Goal: Information Seeking & Learning: Learn about a topic

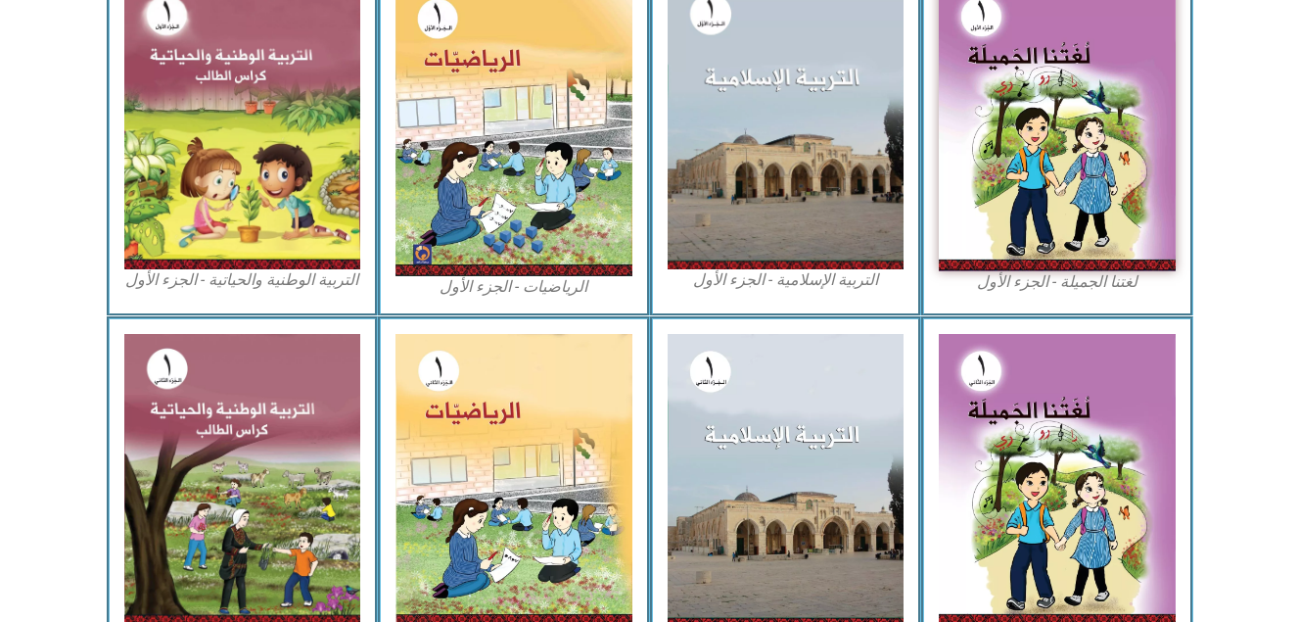
scroll to position [645, 0]
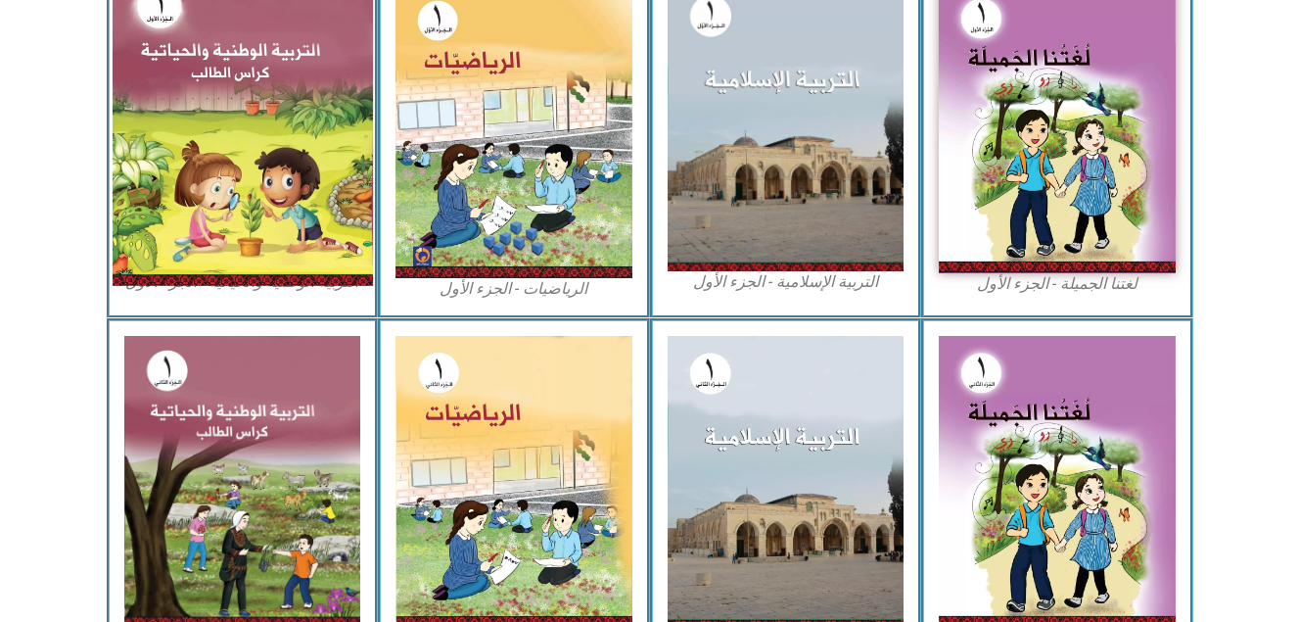
click at [275, 162] on img at bounding box center [242, 126] width 260 height 318
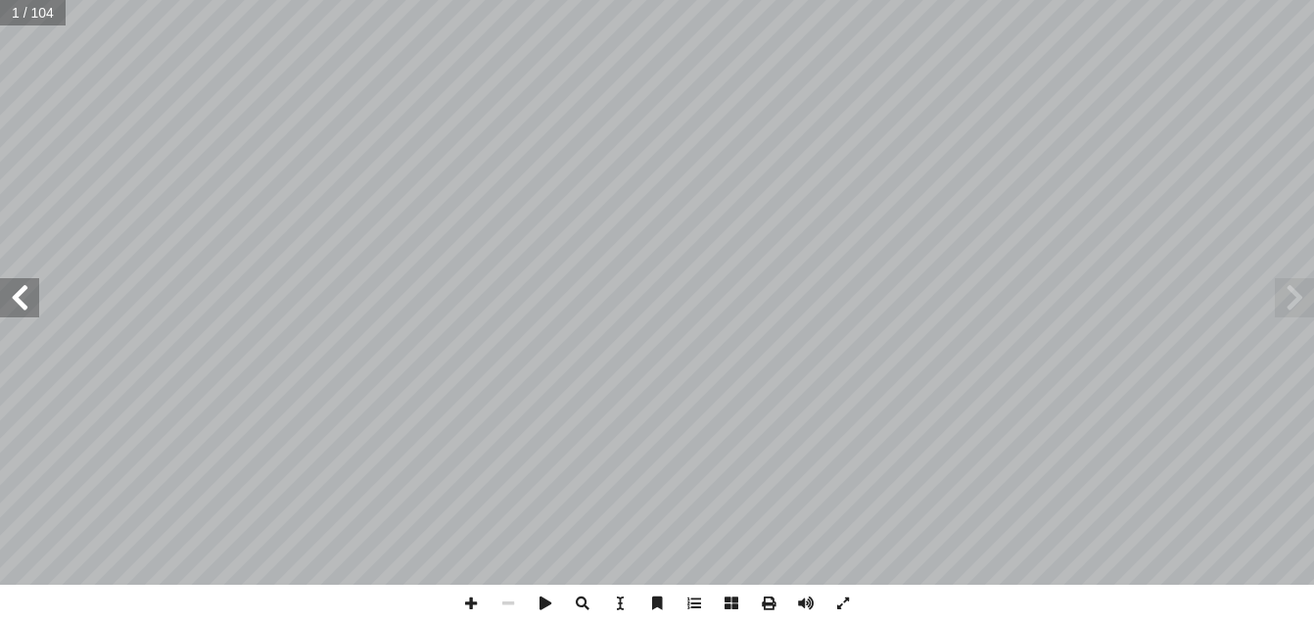
click at [11, 285] on span at bounding box center [19, 297] width 39 height 39
click at [12, 299] on span at bounding box center [19, 297] width 39 height 39
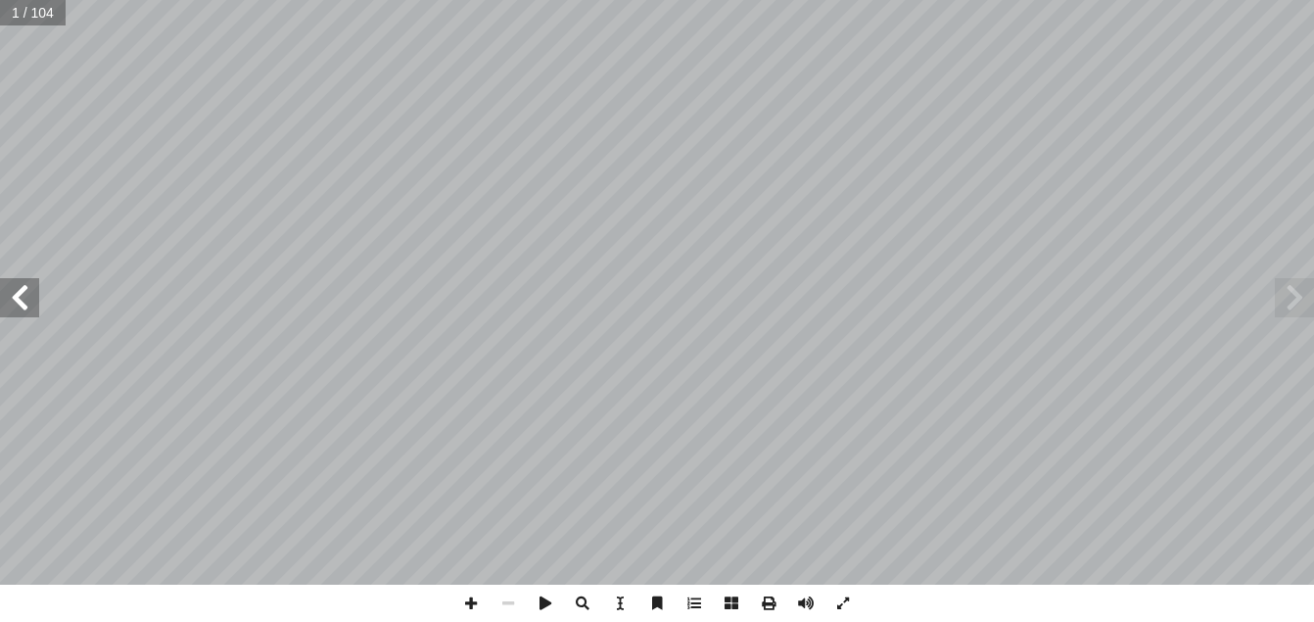
click at [12, 299] on span at bounding box center [19, 297] width 39 height 39
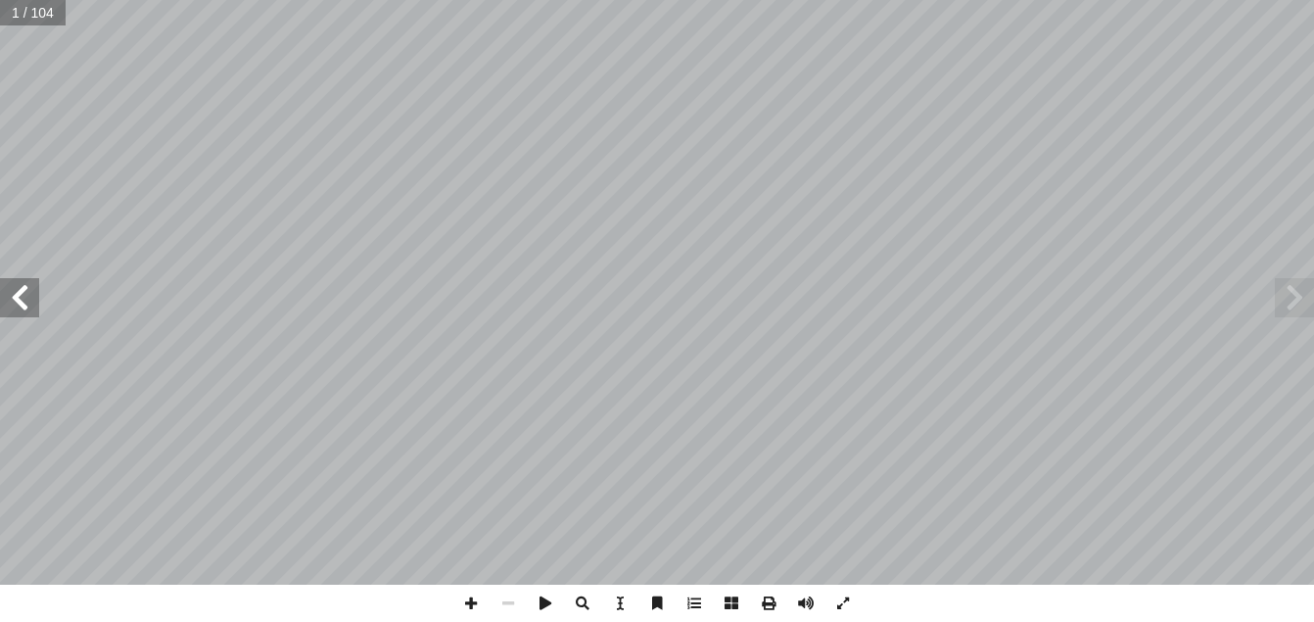
click at [12, 299] on span at bounding box center [19, 297] width 39 height 39
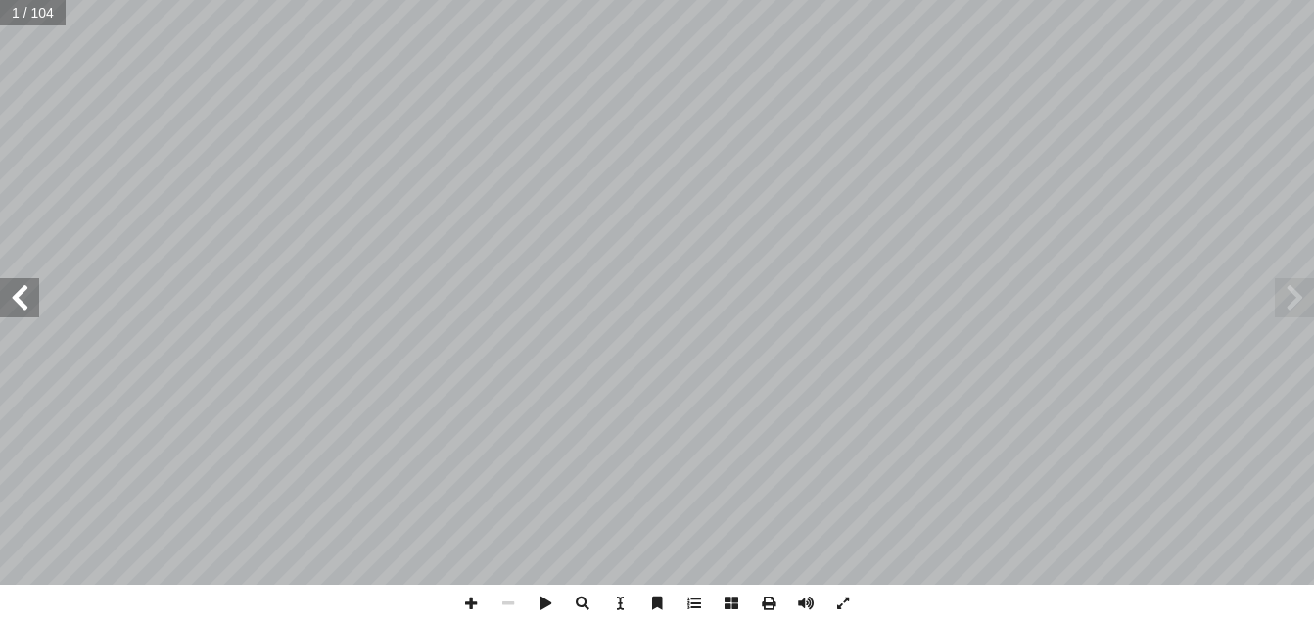
click at [12, 299] on span at bounding box center [19, 297] width 39 height 39
click at [1296, 304] on span at bounding box center [1293, 297] width 39 height 39
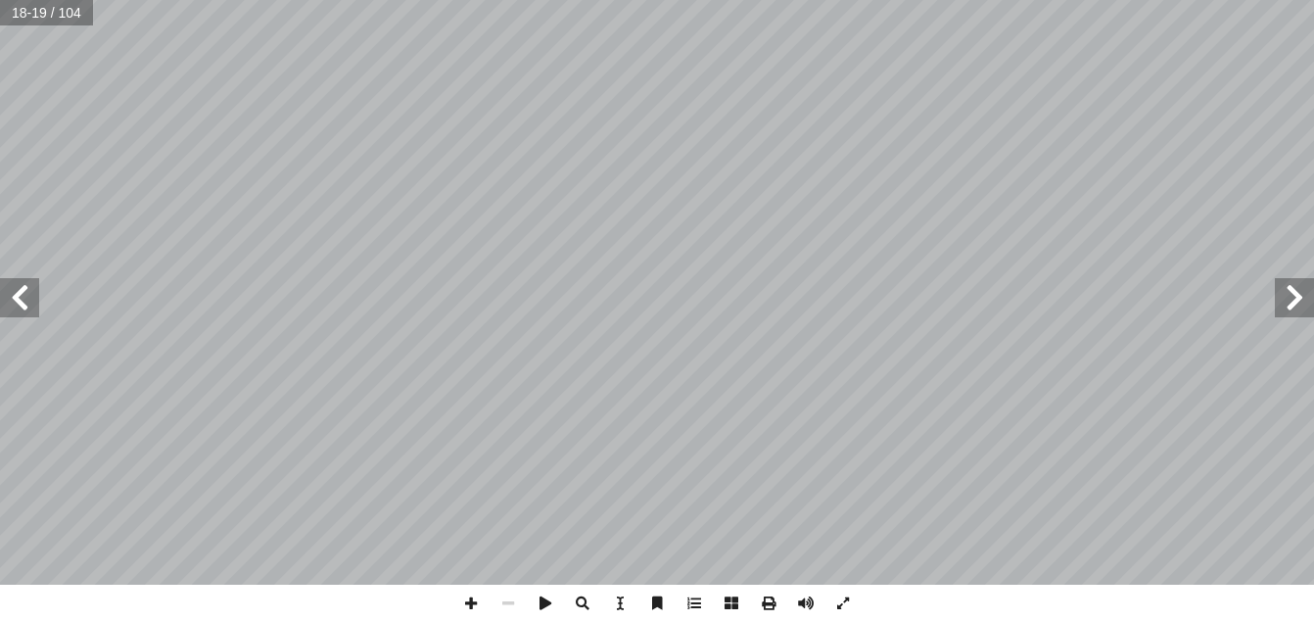
click at [1296, 304] on span at bounding box center [1293, 297] width 39 height 39
click at [473, 600] on span at bounding box center [470, 602] width 37 height 37
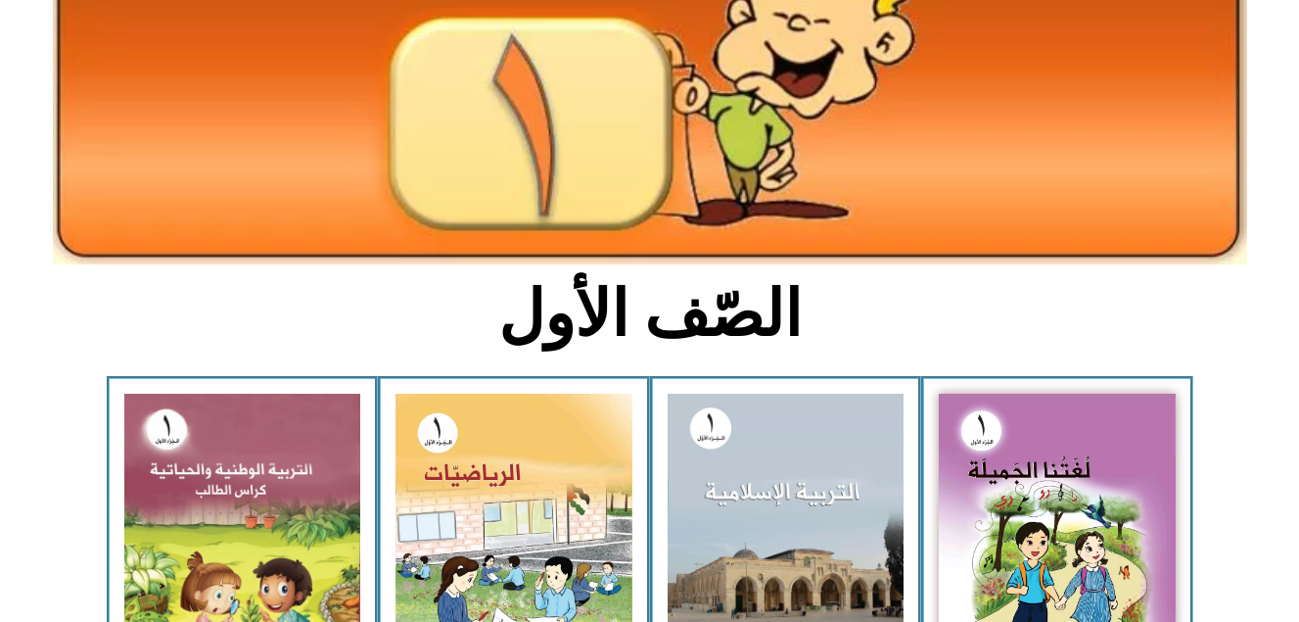
scroll to position [235, 0]
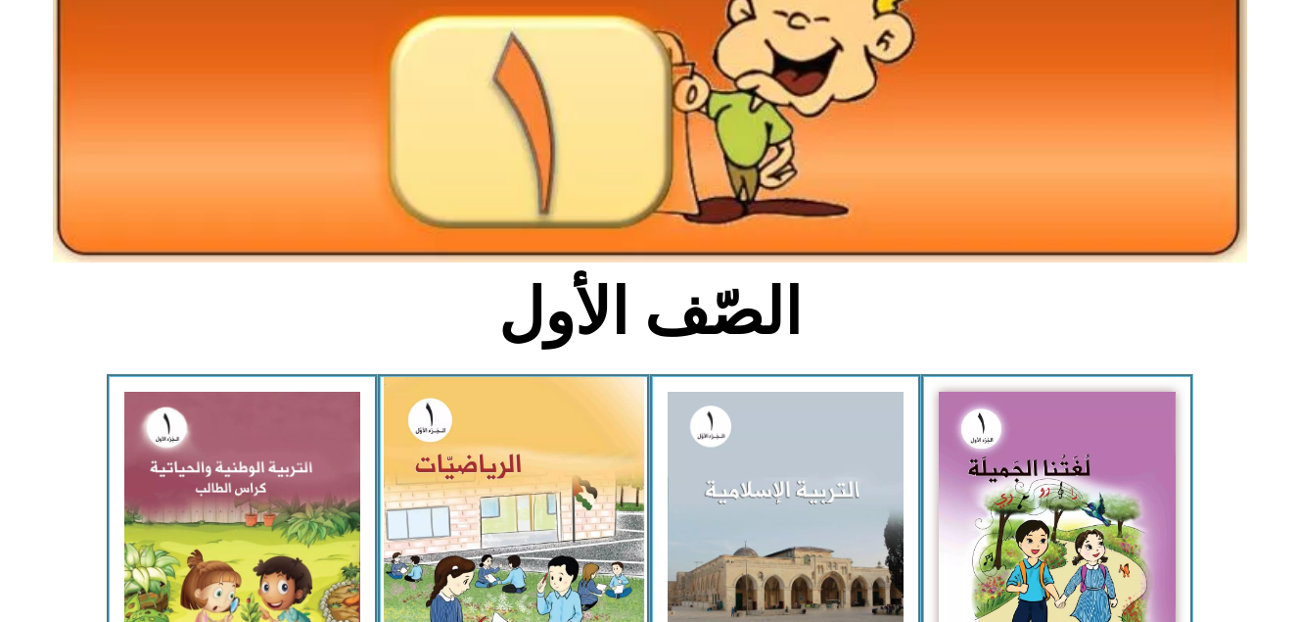
click at [476, 432] on img at bounding box center [514, 540] width 260 height 326
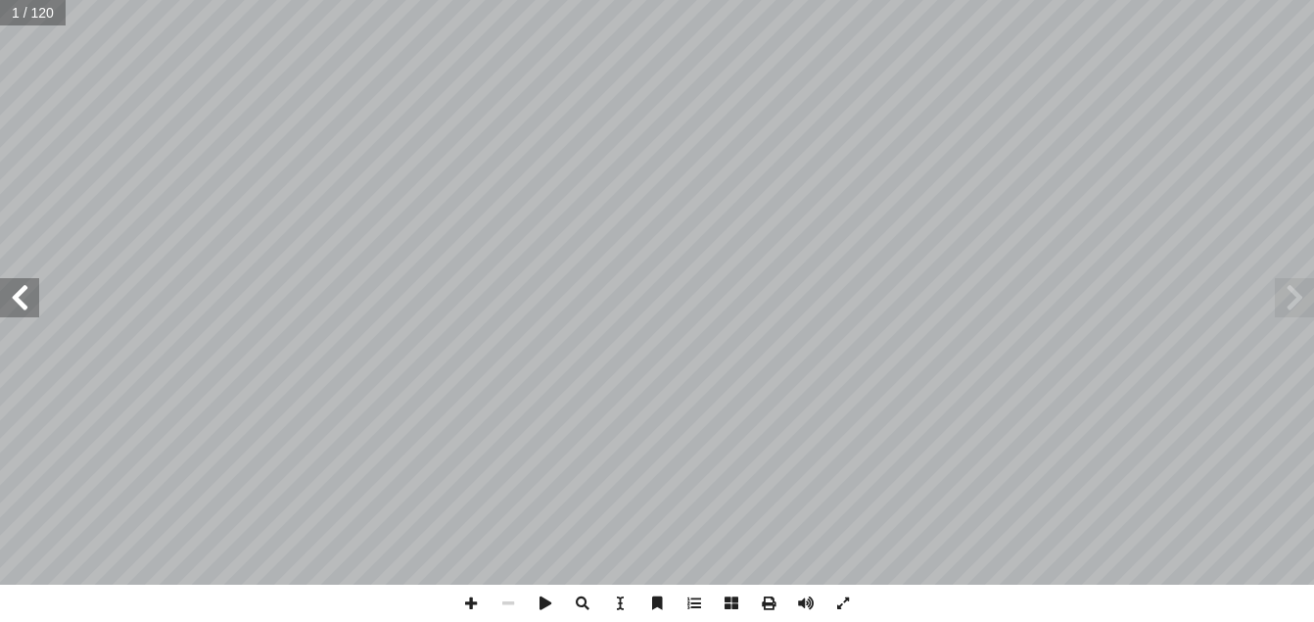
click at [14, 301] on span at bounding box center [19, 297] width 39 height 39
click at [14, 302] on span at bounding box center [19, 297] width 39 height 39
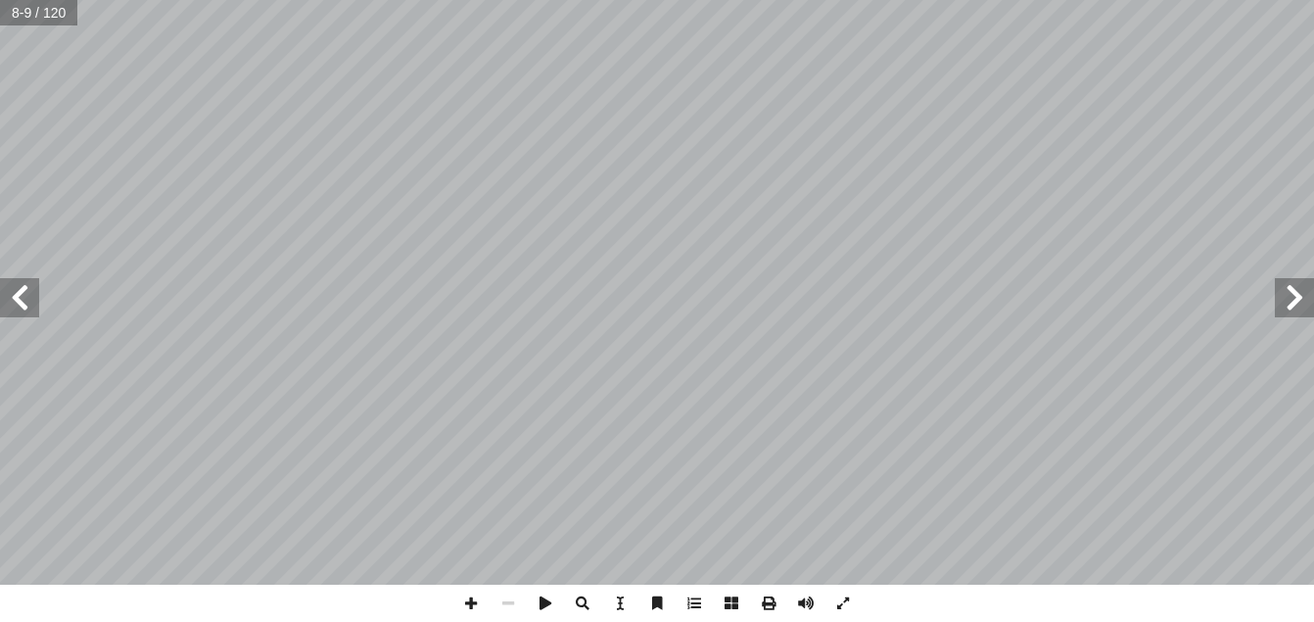
click at [24, 308] on span at bounding box center [19, 297] width 39 height 39
click at [468, 604] on span at bounding box center [470, 602] width 37 height 37
drag, startPoint x: 18, startPoint y: 302, endPoint x: 29, endPoint y: 292, distance: 15.9
click at [29, 292] on span at bounding box center [19, 297] width 39 height 39
